Goal: Task Accomplishment & Management: Manage account settings

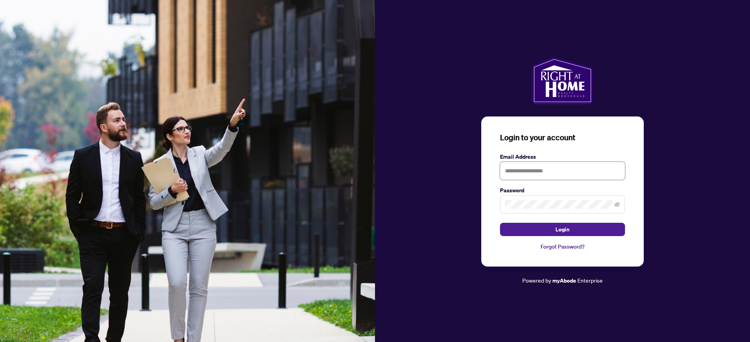
type input "**********"
click at [529, 238] on div "**********" at bounding box center [562, 191] width 163 height 150
click at [526, 228] on button "Login" at bounding box center [562, 229] width 125 height 13
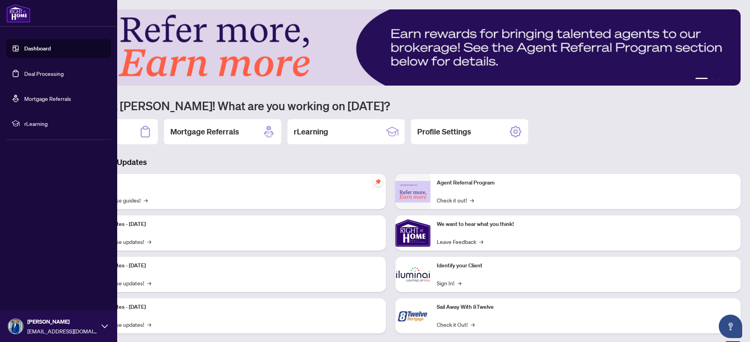
click at [42, 73] on link "Deal Processing" at bounding box center [43, 73] width 39 height 7
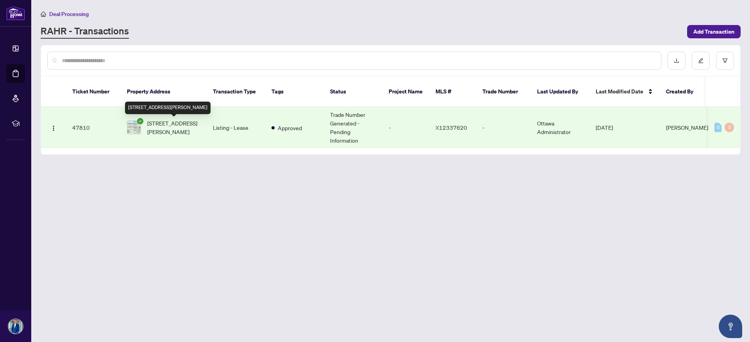
click at [178, 122] on span "[STREET_ADDRESS][PERSON_NAME]" at bounding box center [173, 127] width 53 height 17
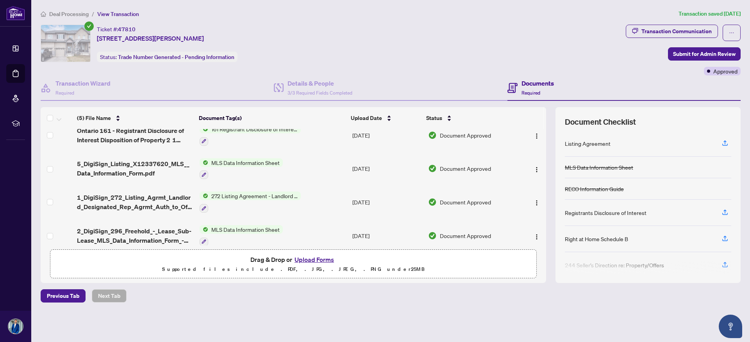
scroll to position [53, 0]
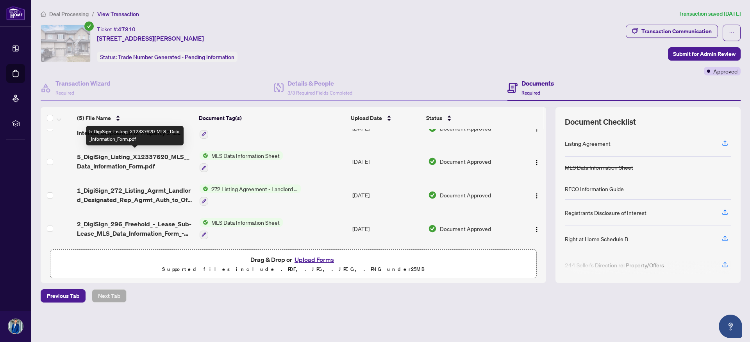
click at [123, 156] on span "5_DigiSign_Listing_X12337620_MLS__Data_Information_Form.pdf" at bounding box center [135, 161] width 116 height 19
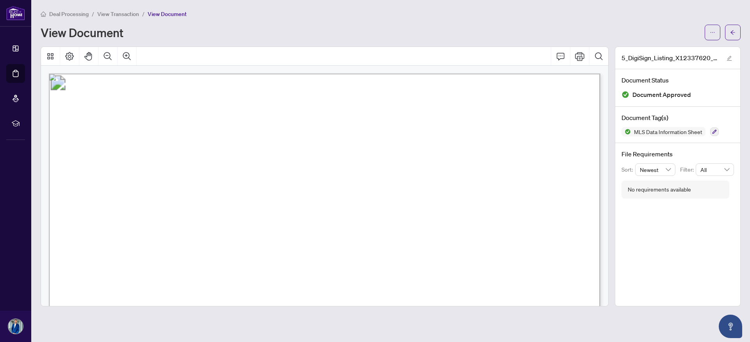
click at [129, 13] on span "View Transaction" at bounding box center [118, 14] width 42 height 7
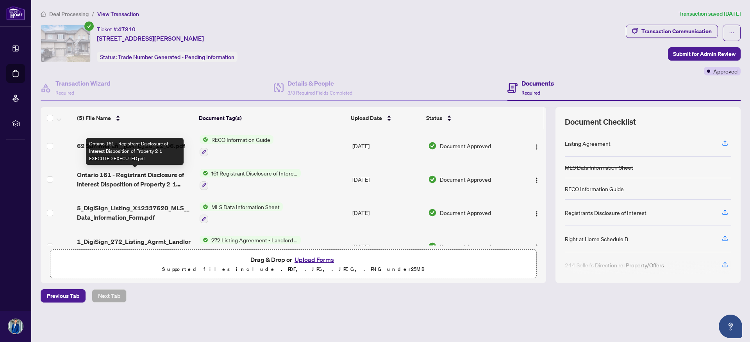
click at [141, 178] on span "Ontario 161 - Registrant Disclosure of Interest Disposition of Property 2 1 EXE…" at bounding box center [135, 179] width 116 height 19
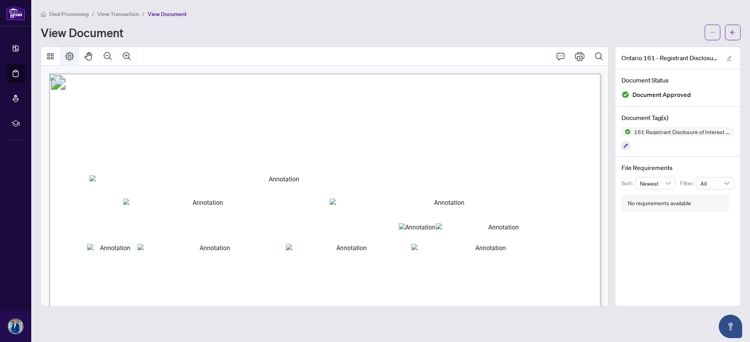
click at [72, 54] on icon "Page Layout" at bounding box center [69, 56] width 9 height 9
click at [135, 14] on span "View Transaction" at bounding box center [118, 14] width 42 height 7
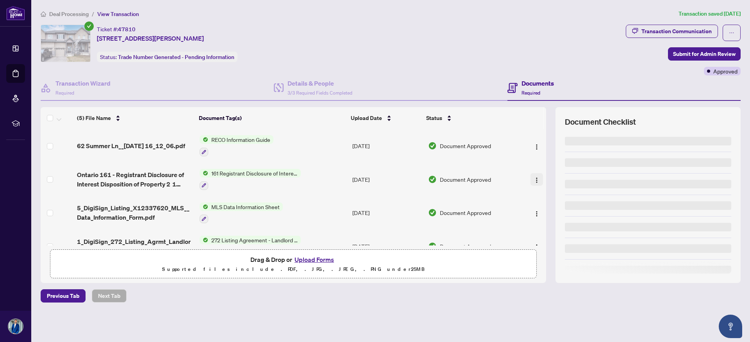
click at [534, 177] on img "button" at bounding box center [537, 180] width 6 height 6
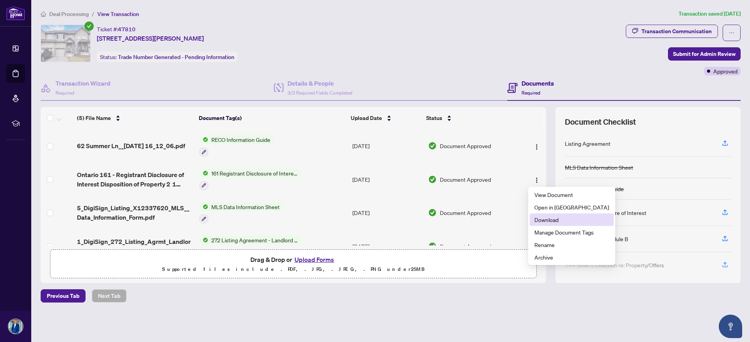
click at [533, 219] on li "Download" at bounding box center [572, 219] width 84 height 13
